Goal: Check status: Check status

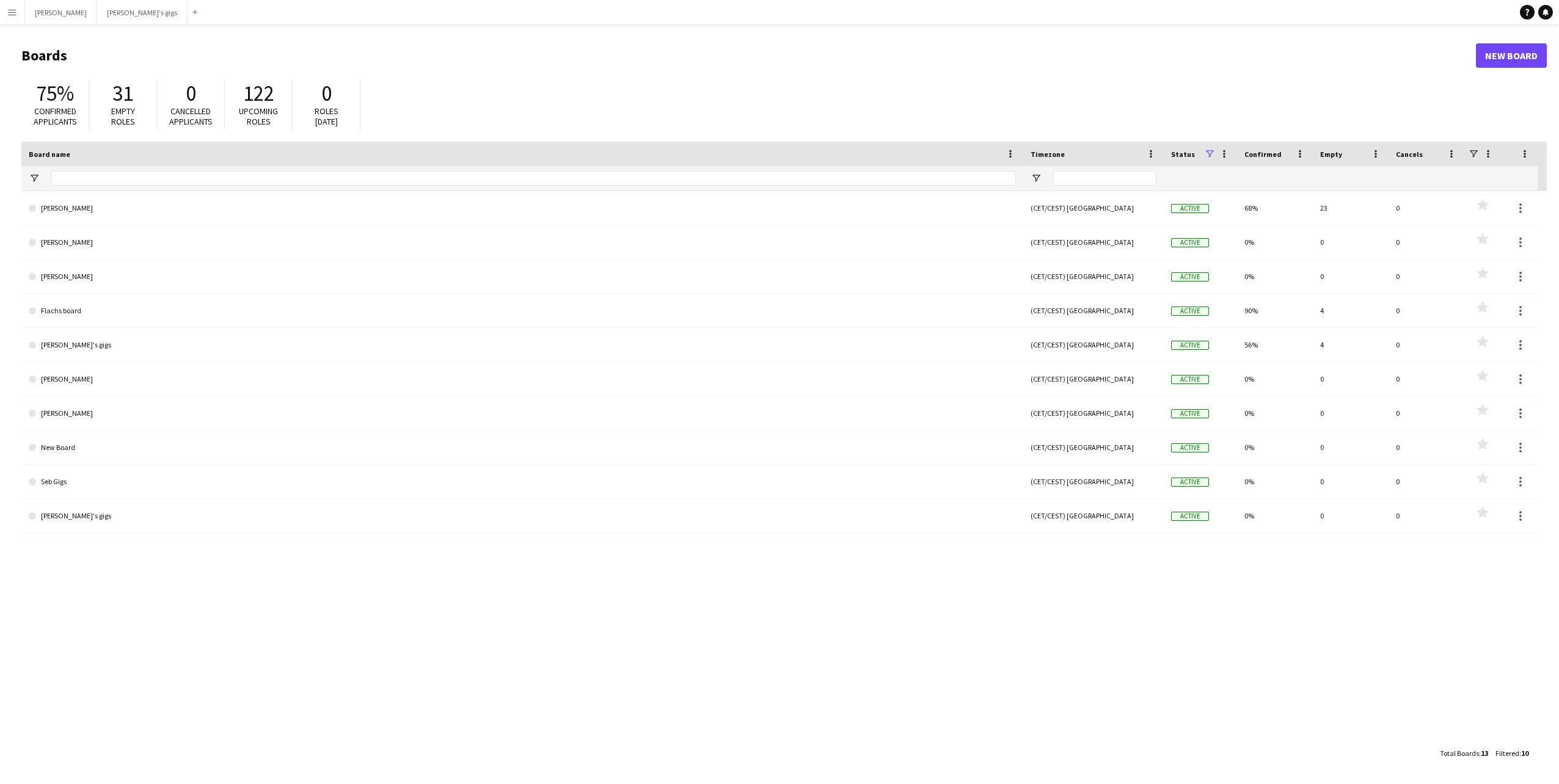
click at [8, 19] on button "Menu" at bounding box center [12, 12] width 25 height 25
click at [157, 141] on link "Payments" at bounding box center [184, 140] width 122 height 25
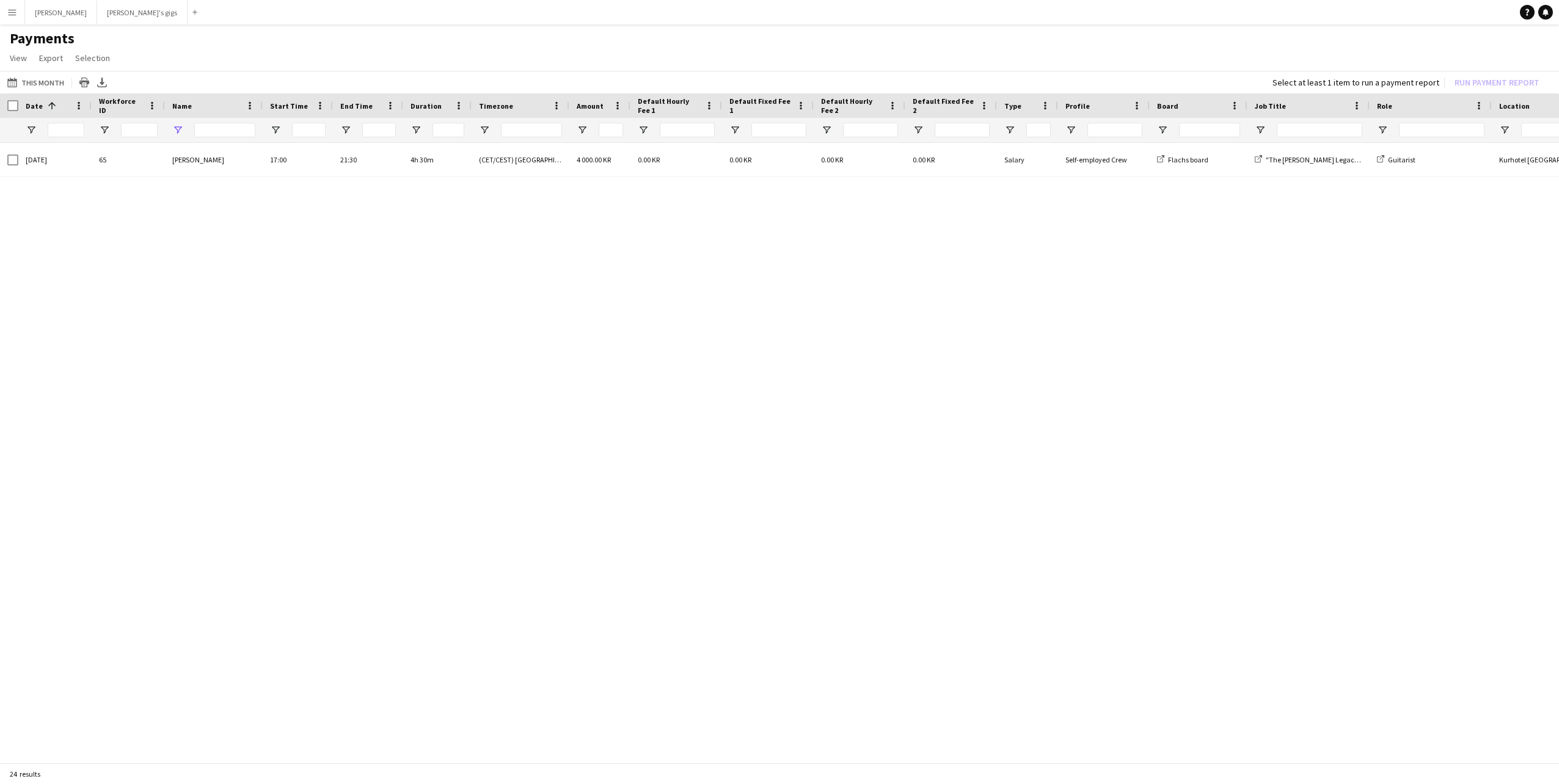
type input "******"
click at [32, 78] on button "This Month This Month" at bounding box center [35, 82] width 61 height 15
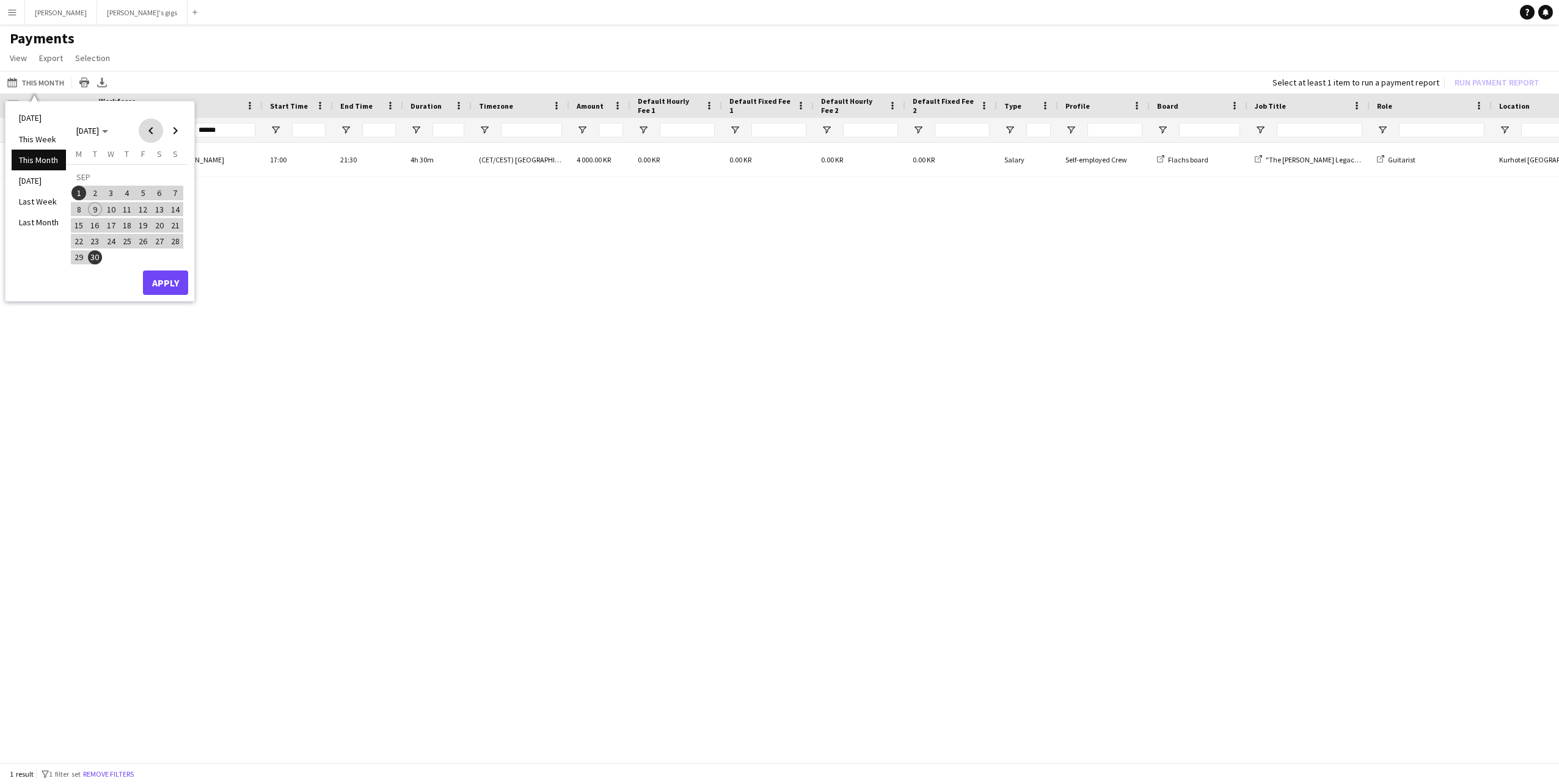
click at [150, 135] on span "Previous month" at bounding box center [151, 130] width 25 height 25
click at [147, 176] on span "1" at bounding box center [143, 178] width 15 height 17
click at [173, 240] on span "31" at bounding box center [175, 244] width 15 height 15
click at [175, 265] on button "Apply" at bounding box center [165, 269] width 45 height 25
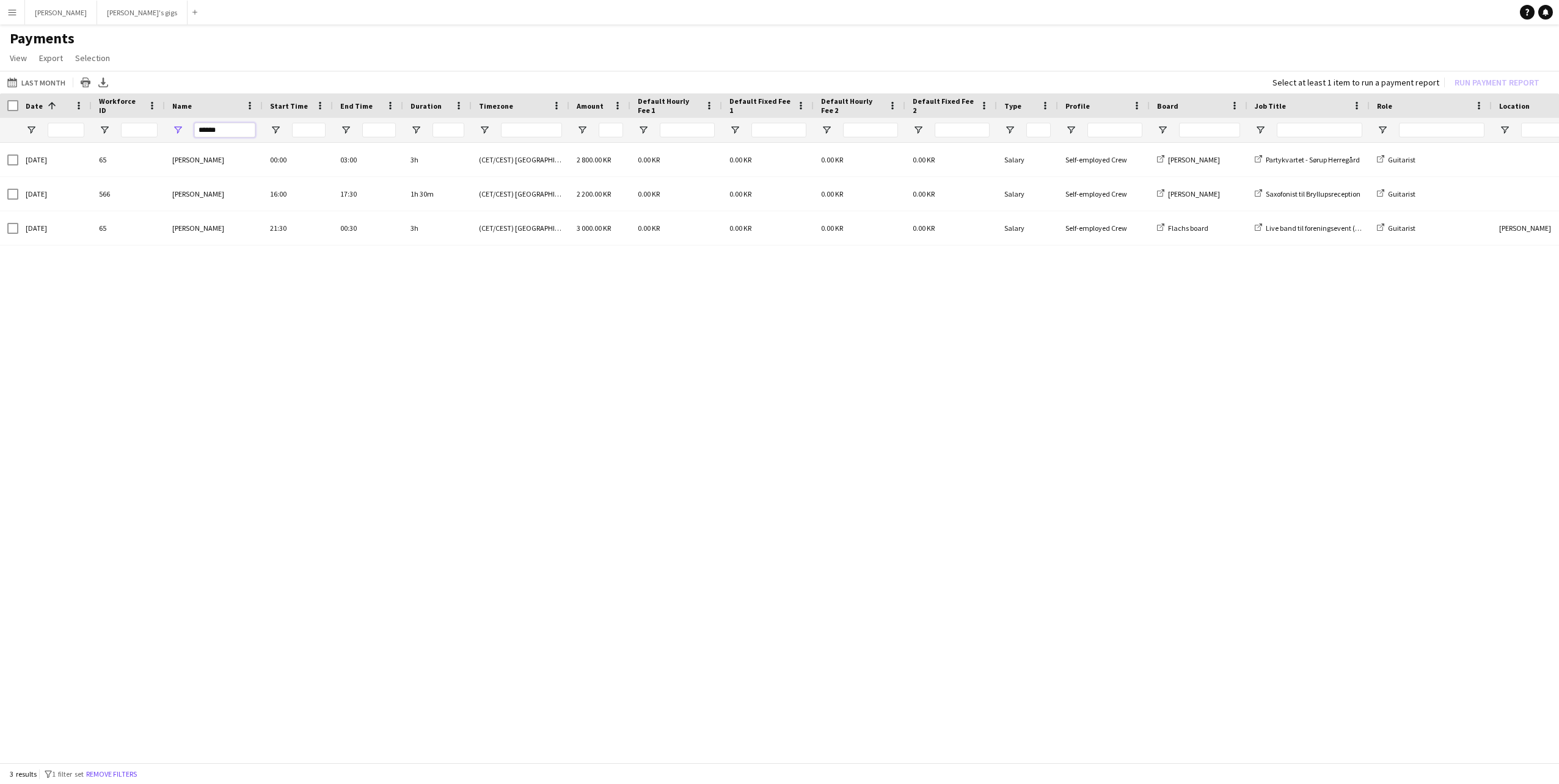
drag, startPoint x: 227, startPoint y: 131, endPoint x: 145, endPoint y: 130, distance: 82.0
click at [145, 130] on div at bounding box center [1021, 130] width 2042 height 25
type input "*******"
click at [557, 420] on div "[DATE] 105 [PERSON_NAME] 13:00 16:00 3h (CET/CEST) [GEOGRAPHIC_DATA] 2 000.00 K…" at bounding box center [779, 449] width 1559 height 613
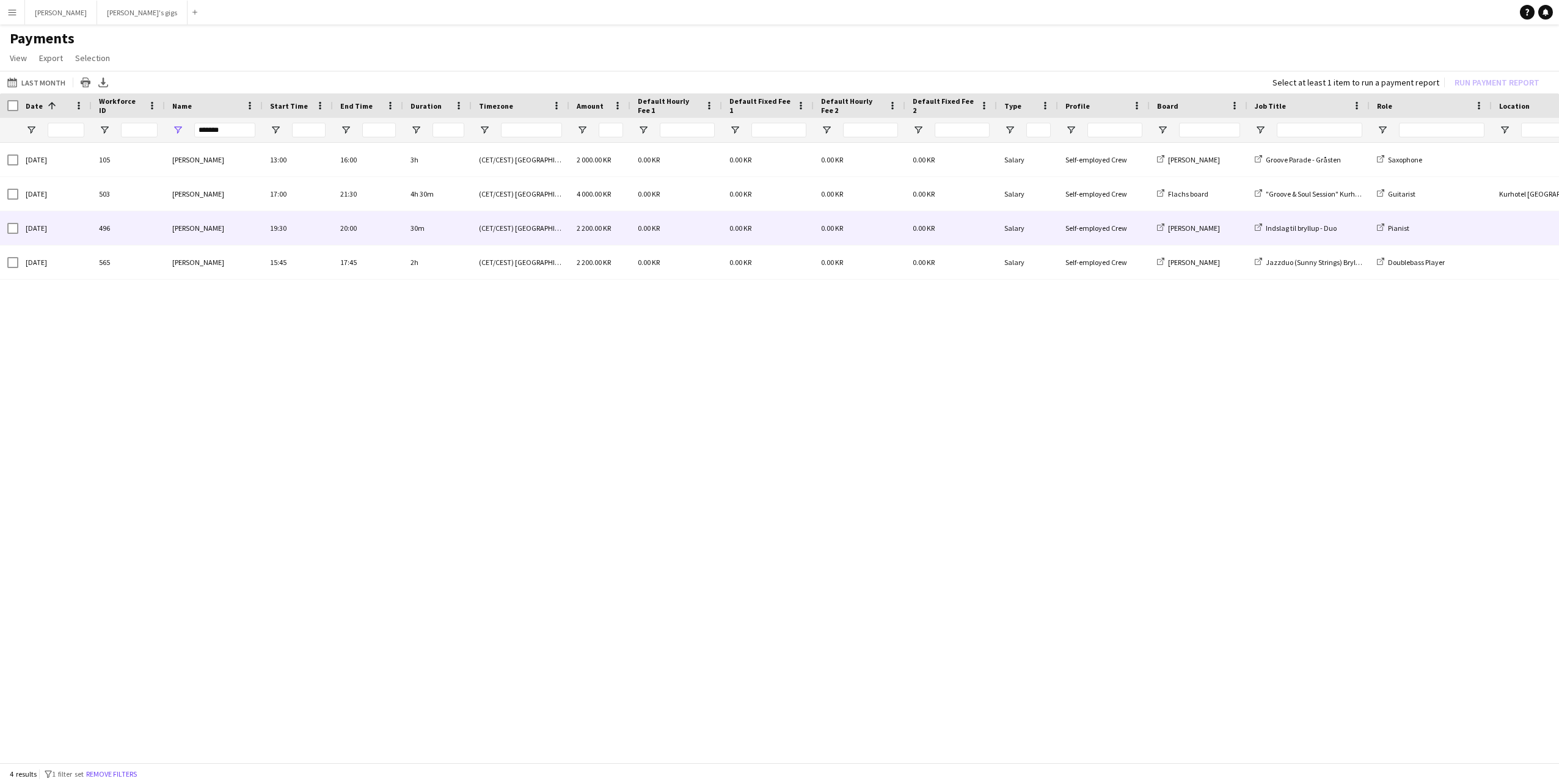
click at [226, 235] on div "[PERSON_NAME]" at bounding box center [213, 228] width 97 height 34
